Goal: Transaction & Acquisition: Register for event/course

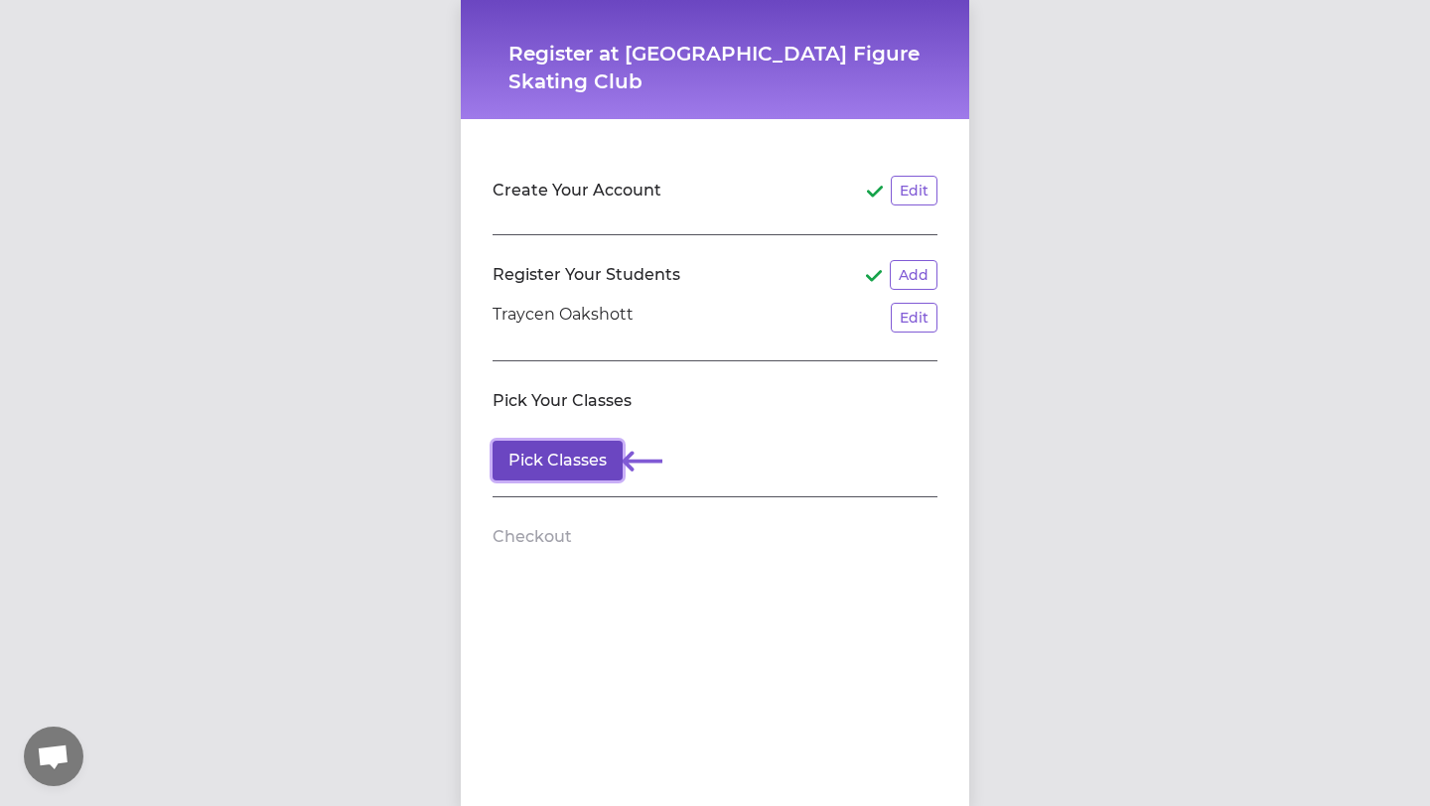
click at [586, 464] on button "Pick Classes" at bounding box center [557, 461] width 130 height 40
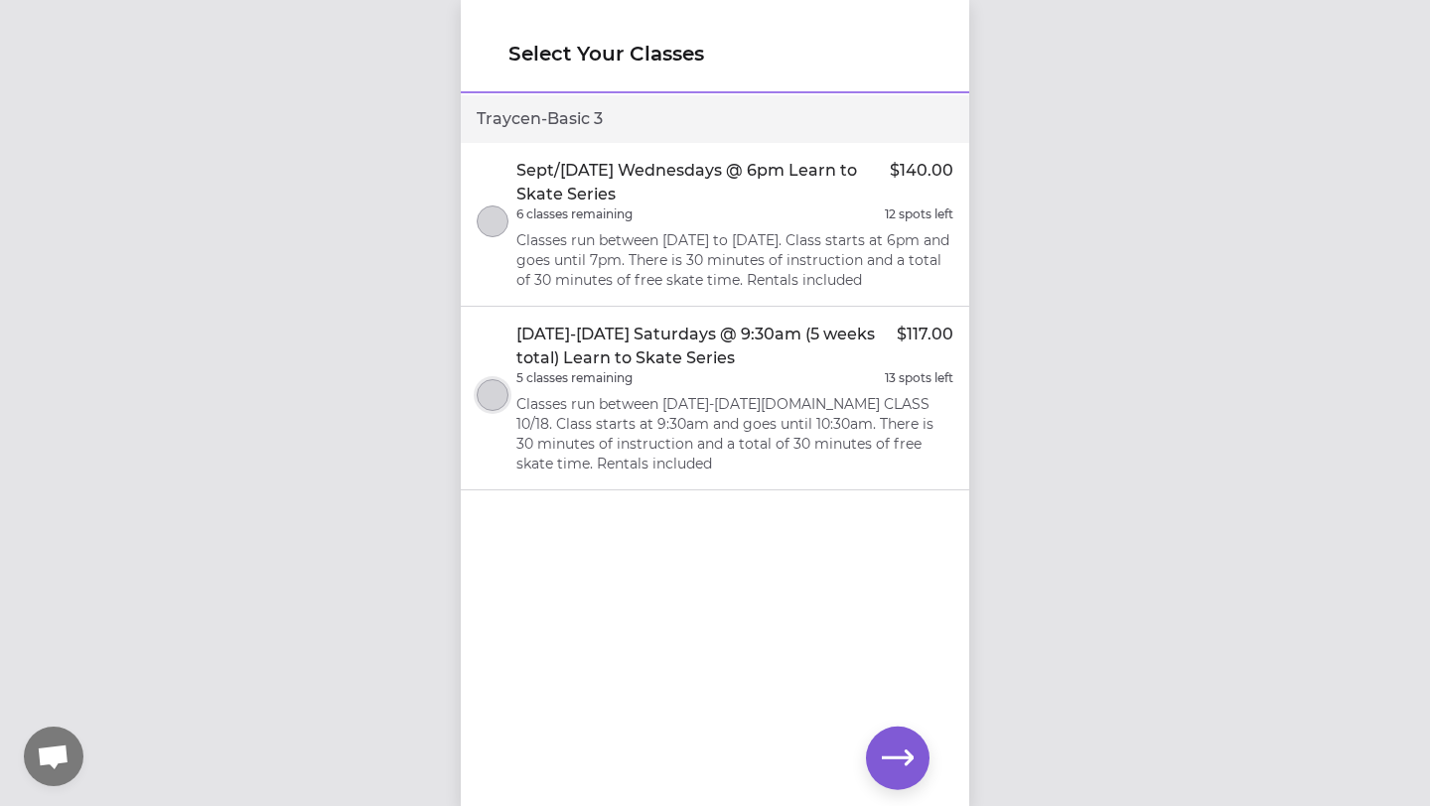
click at [497, 411] on button "select class" at bounding box center [493, 395] width 32 height 32
click at [908, 765] on icon "button" at bounding box center [898, 759] width 32 height 32
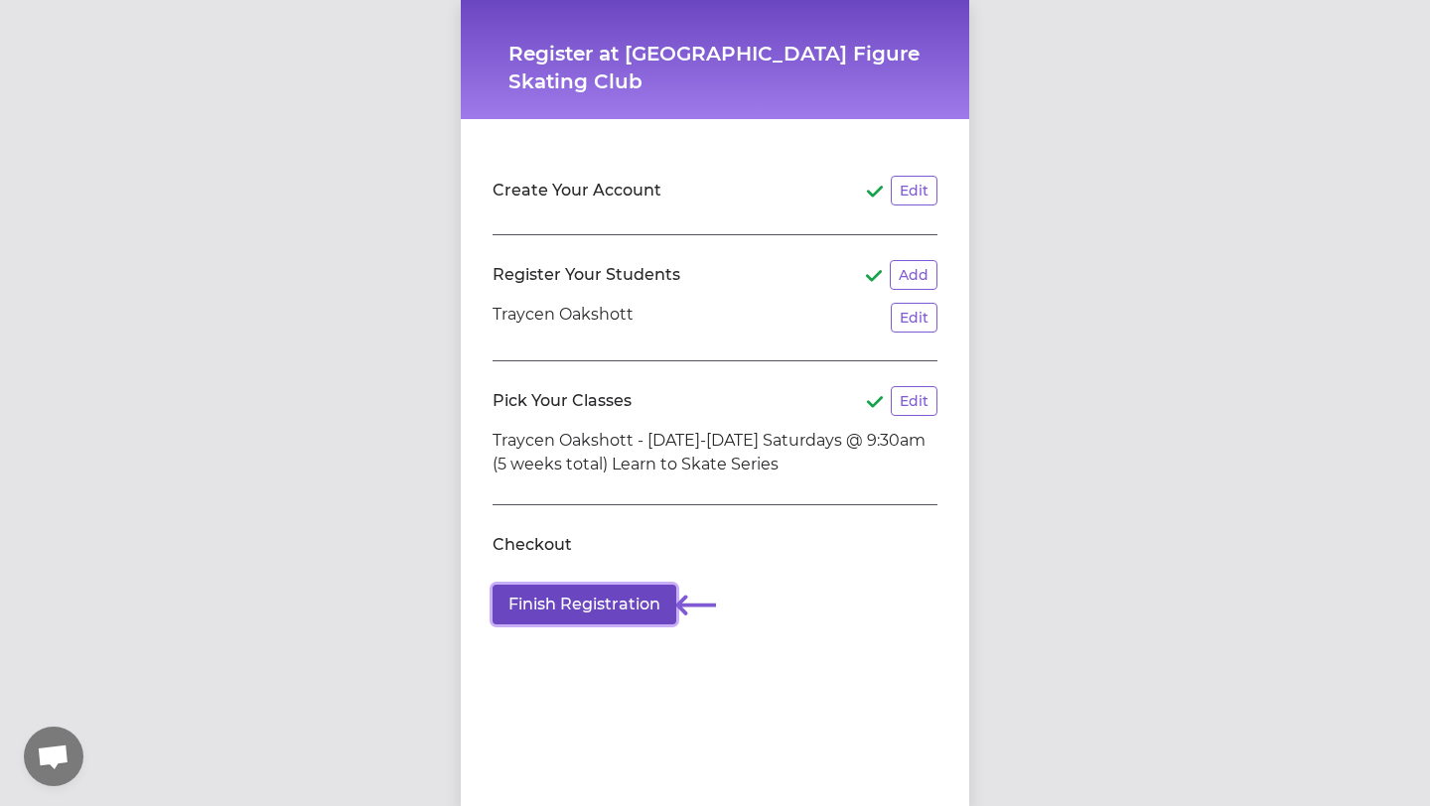
click at [592, 606] on button "Finish Registration" at bounding box center [584, 605] width 184 height 40
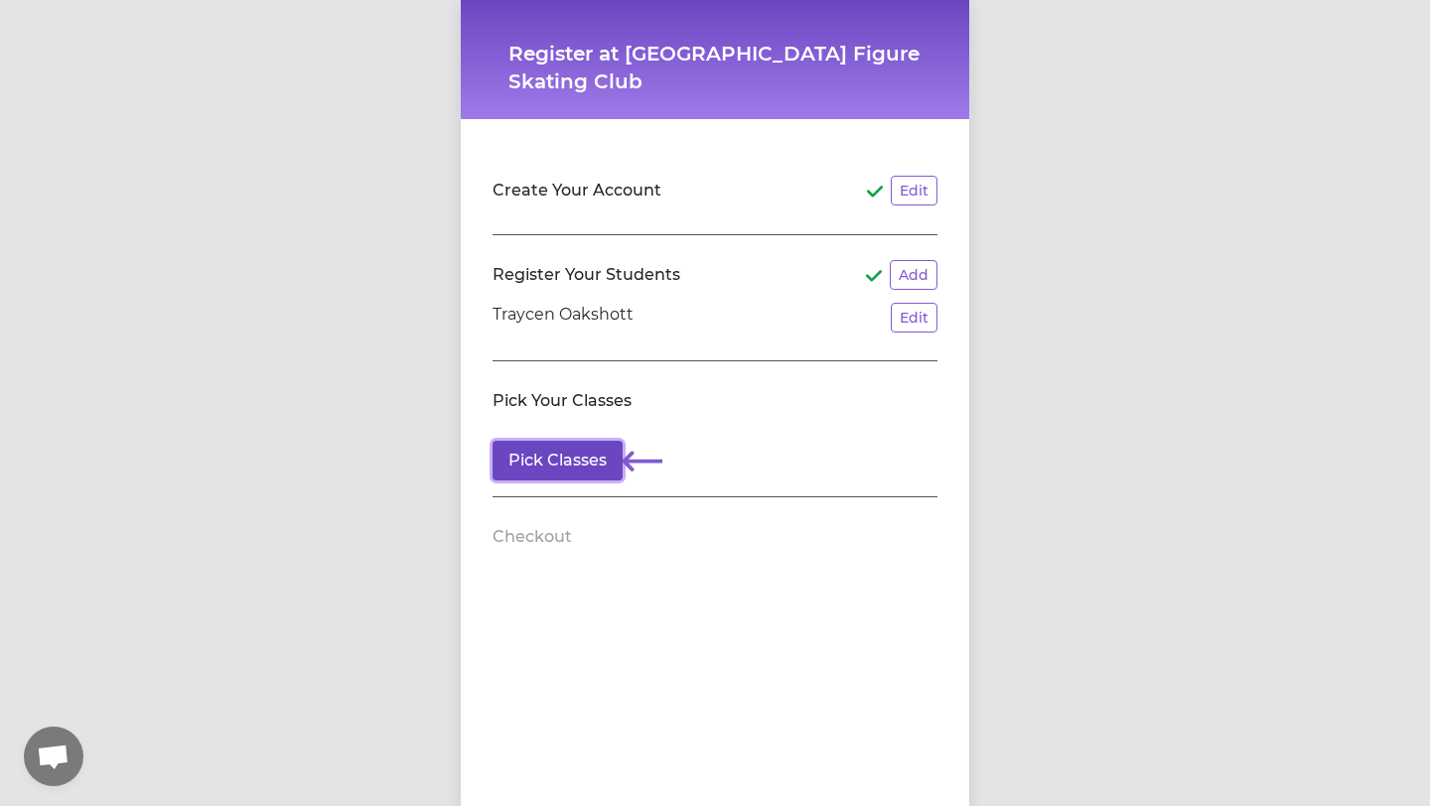
click at [583, 471] on button "Pick Classes" at bounding box center [557, 461] width 130 height 40
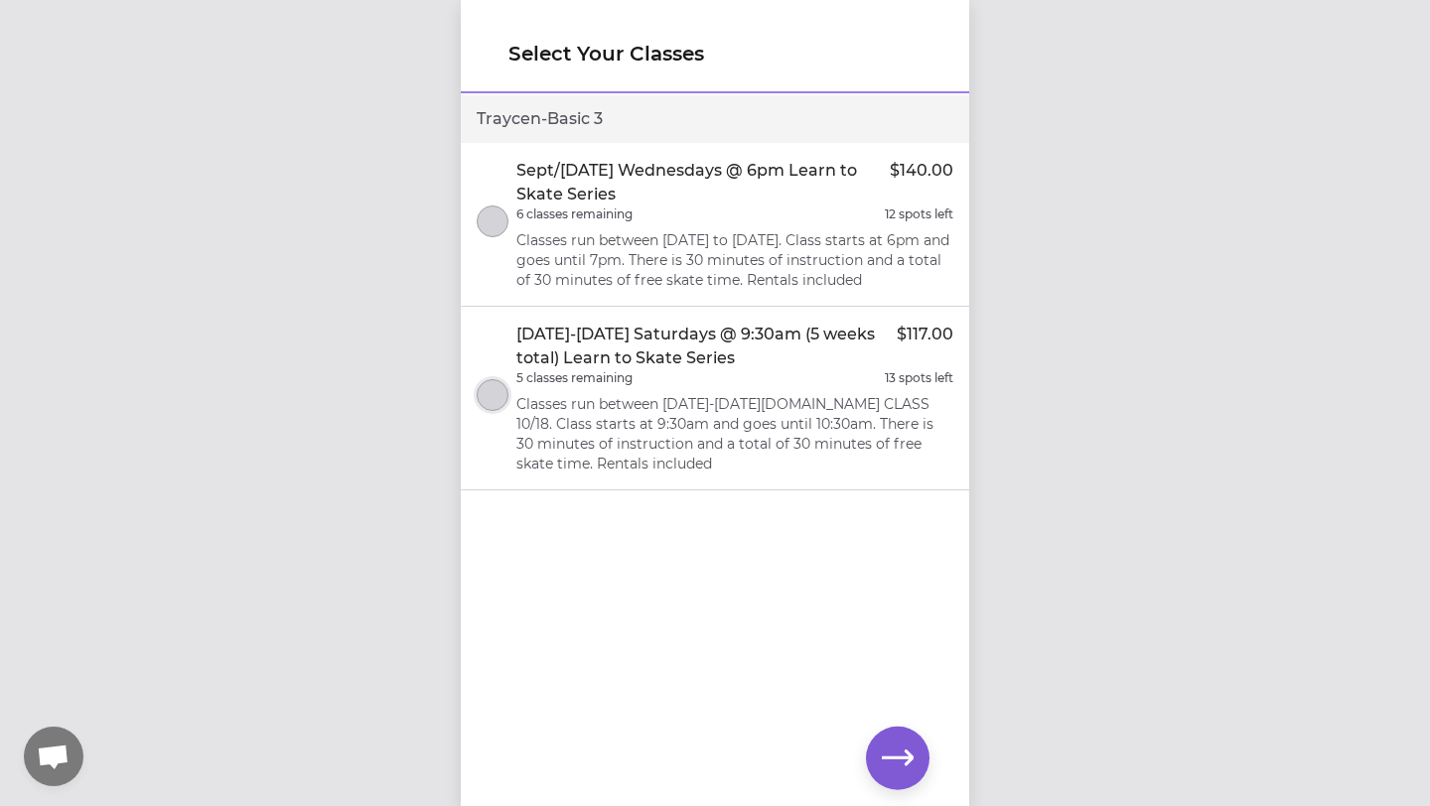
click at [492, 411] on button "select class" at bounding box center [493, 395] width 32 height 32
click at [879, 758] on button "button" at bounding box center [898, 759] width 64 height 64
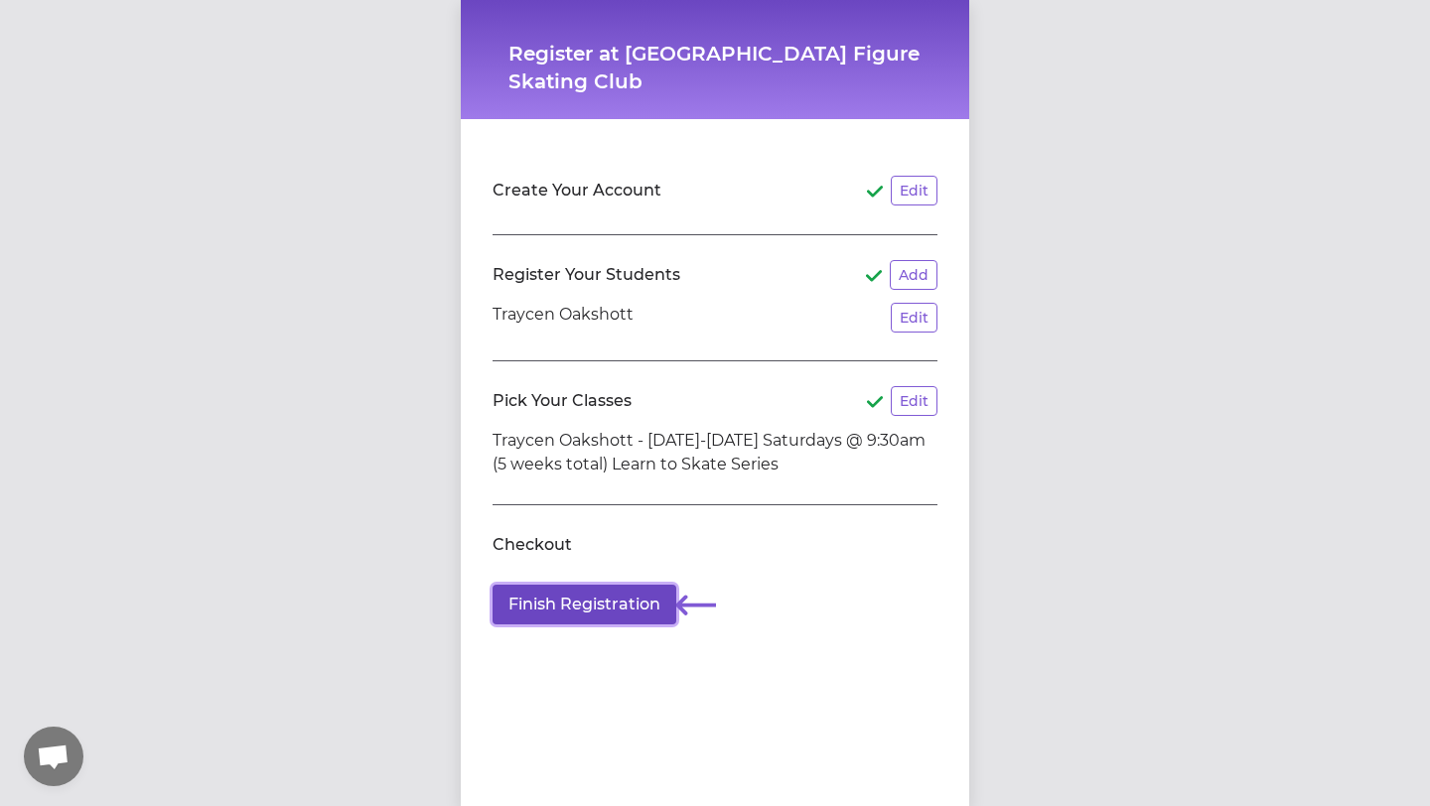
click at [579, 604] on button "Finish Registration" at bounding box center [584, 605] width 184 height 40
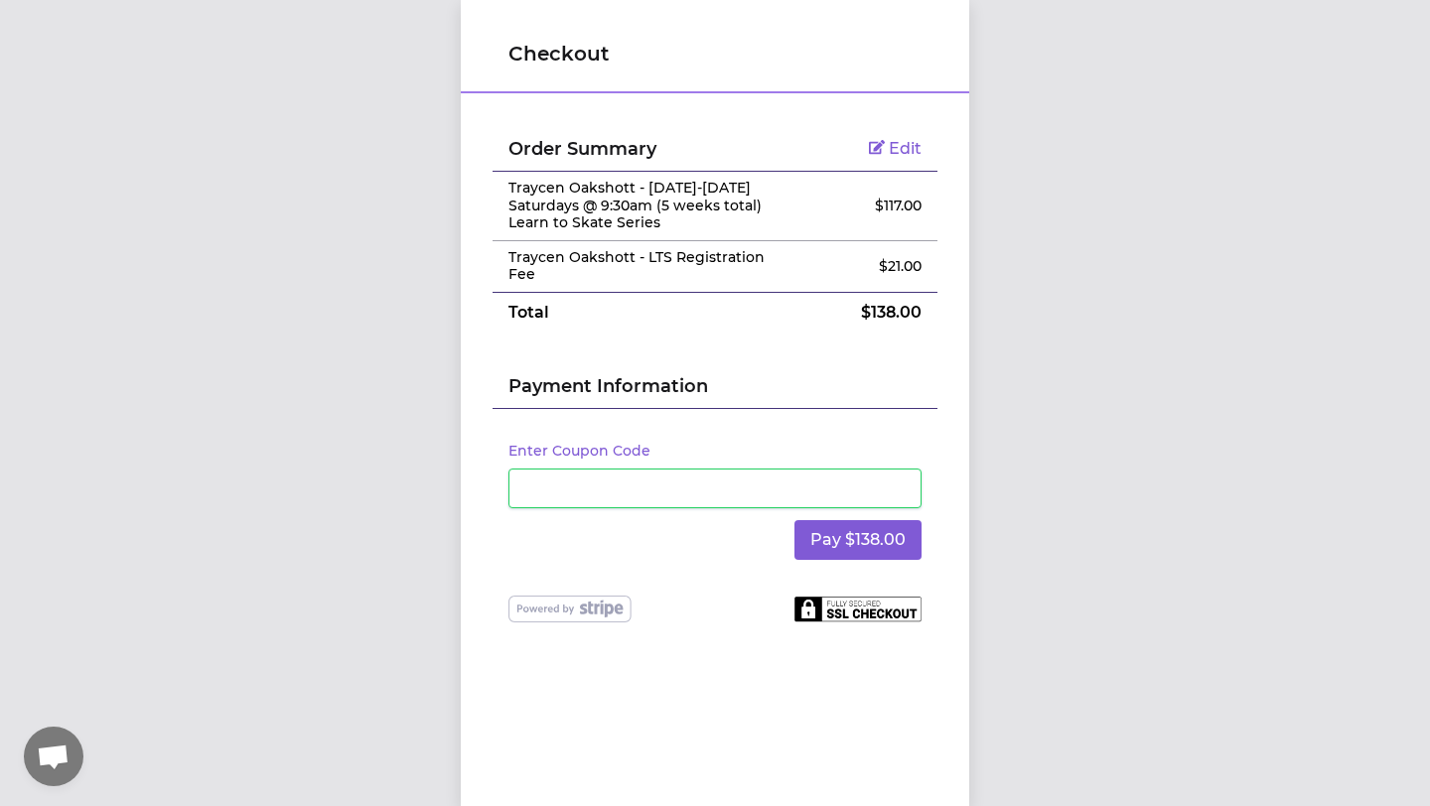
click at [1174, 438] on div "Checkout Order Summary Edit Traycen Oakshott - Sept-Nov 2025 Saturdays @ 9:30am…" at bounding box center [715, 403] width 1430 height 806
click at [823, 552] on button "Pay $138.00" at bounding box center [857, 540] width 127 height 40
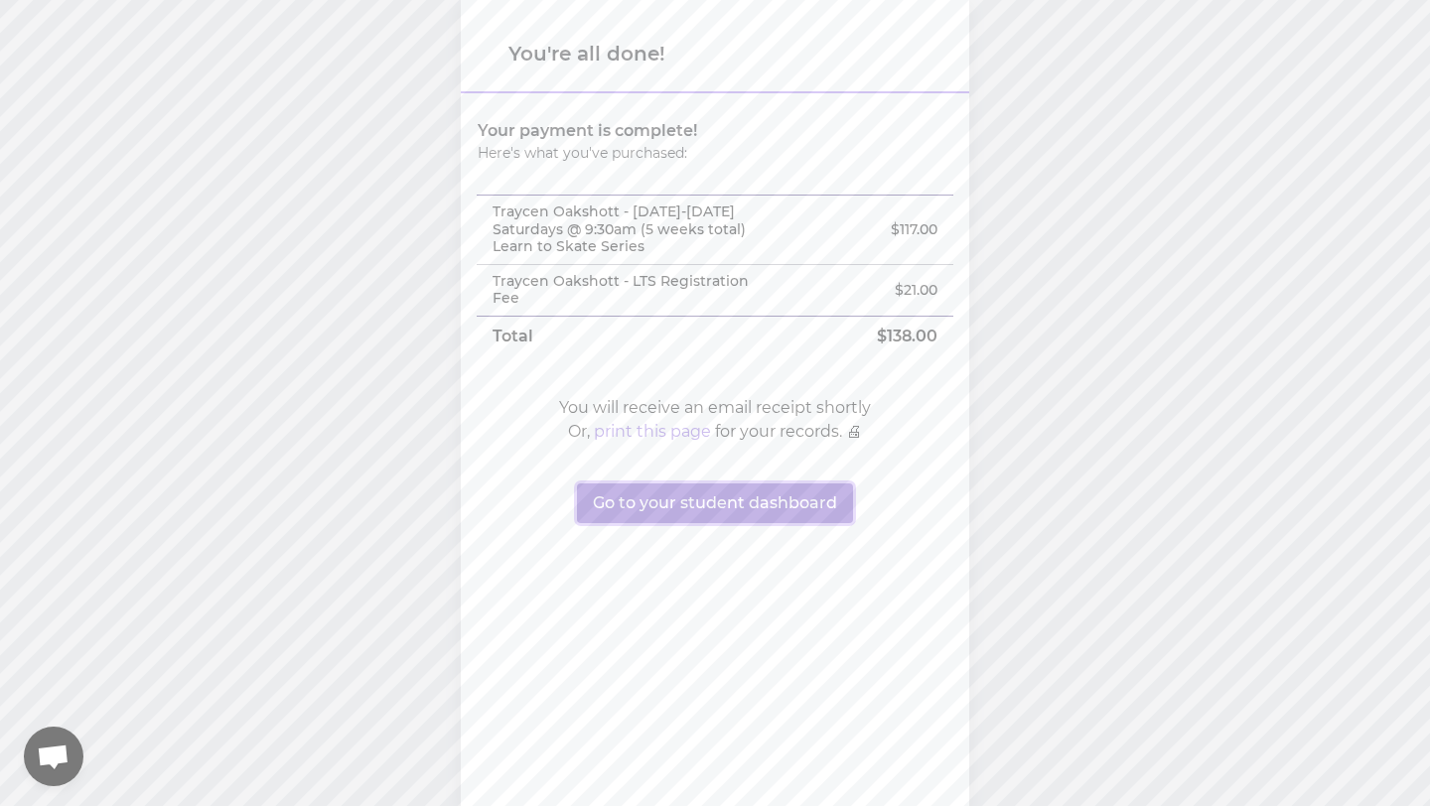
click at [749, 514] on button "Go to your student dashboard" at bounding box center [715, 504] width 276 height 40
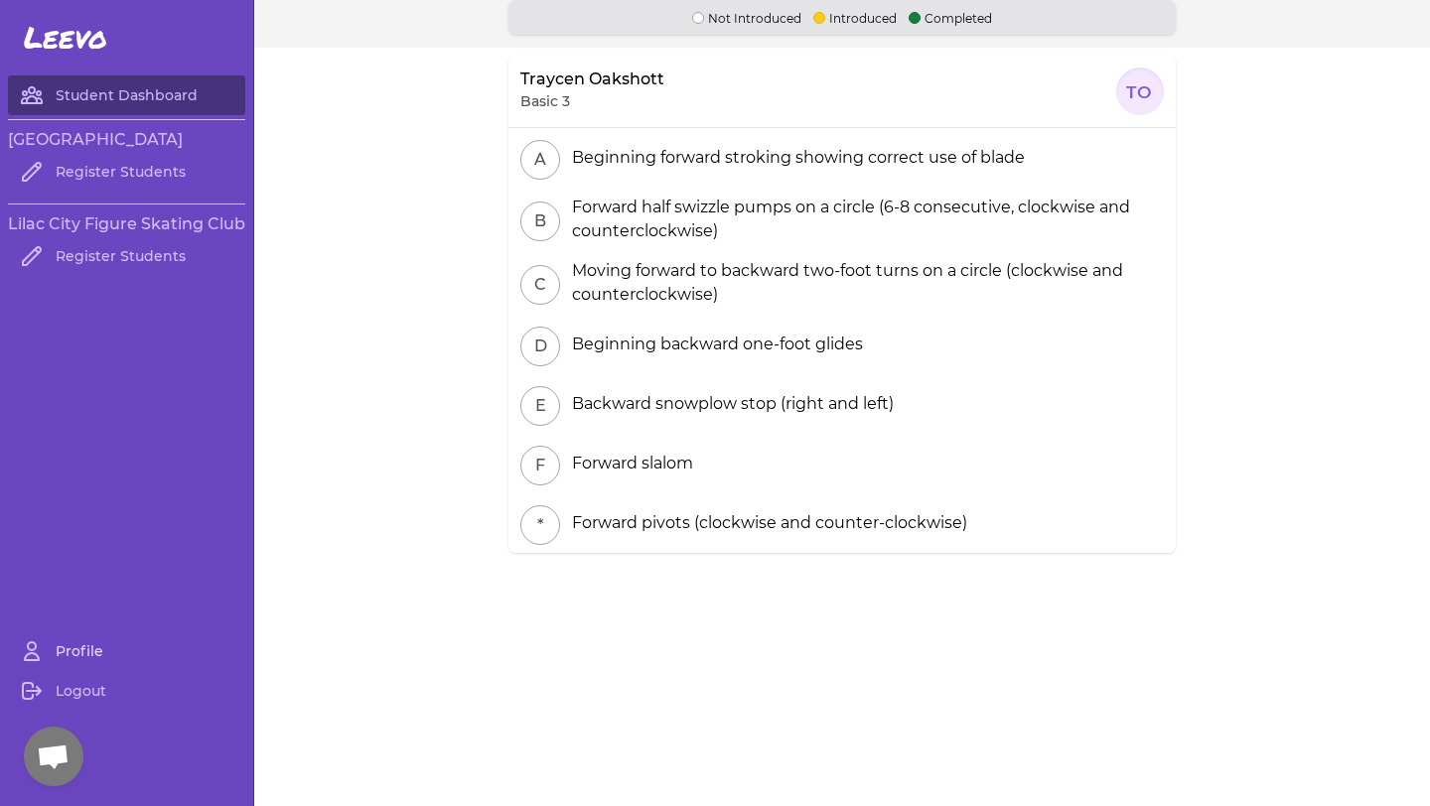
click at [89, 668] on link "Profile" at bounding box center [126, 651] width 237 height 40
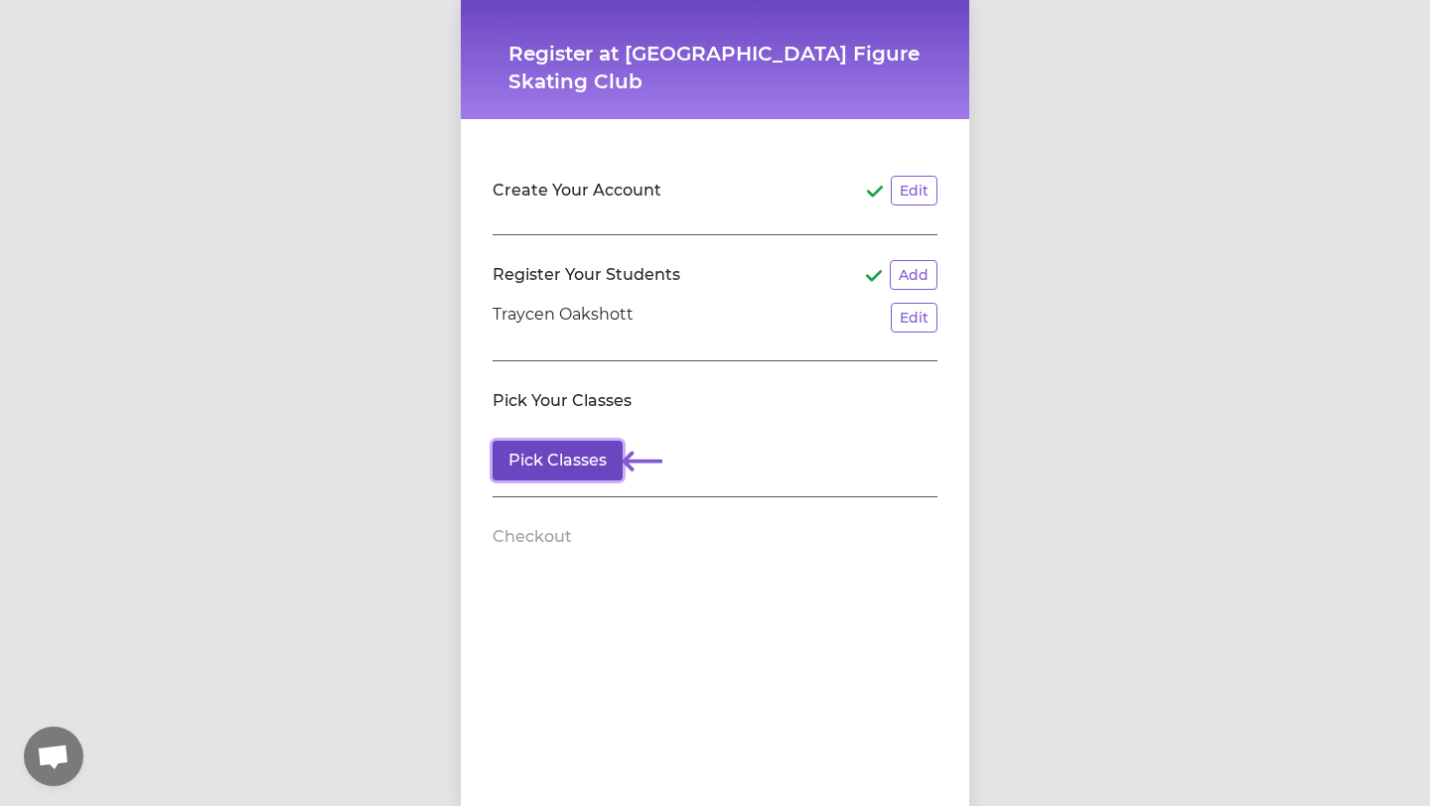
click at [552, 453] on button "Pick Classes" at bounding box center [557, 461] width 130 height 40
